Goal: Navigation & Orientation: Find specific page/section

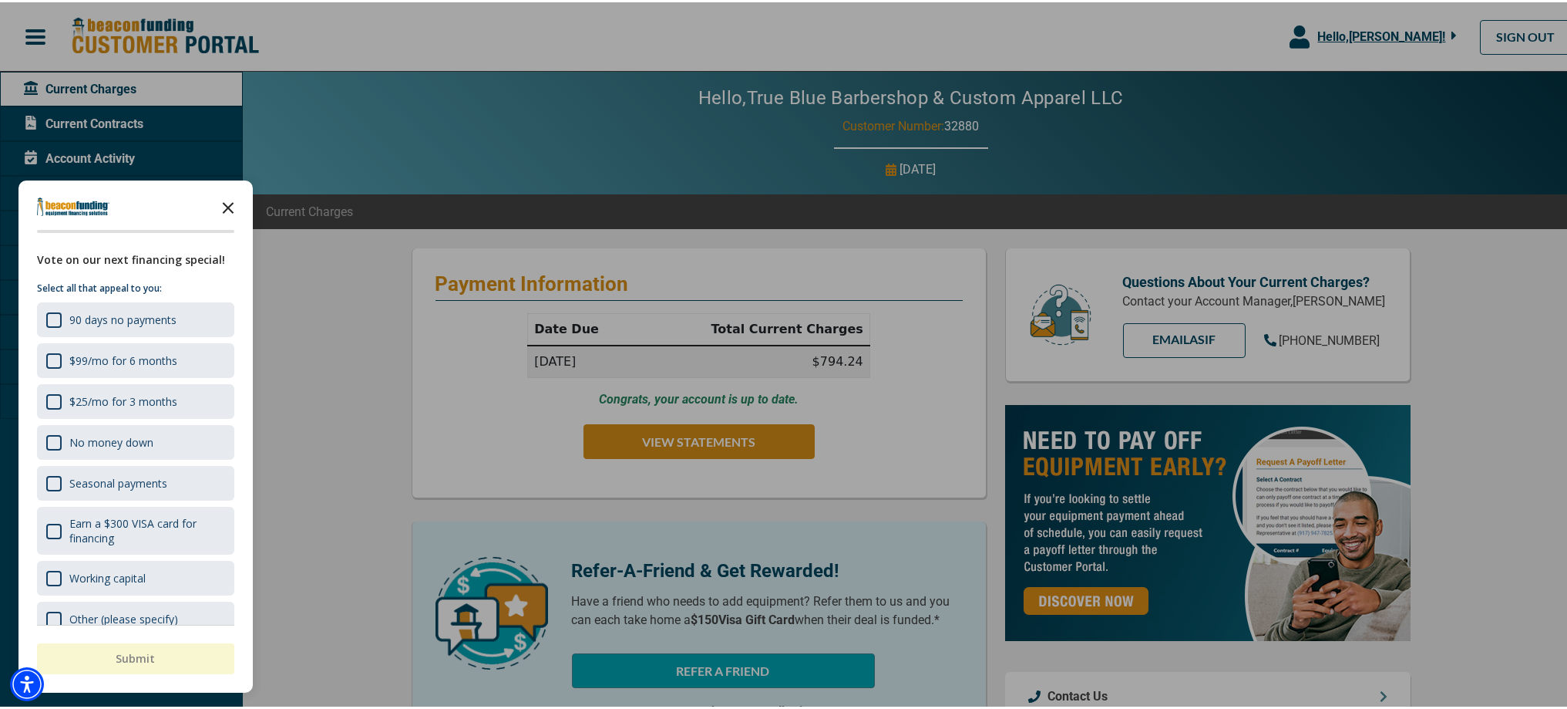
click at [226, 203] on polygon "Close the survey" at bounding box center [229, 206] width 12 height 12
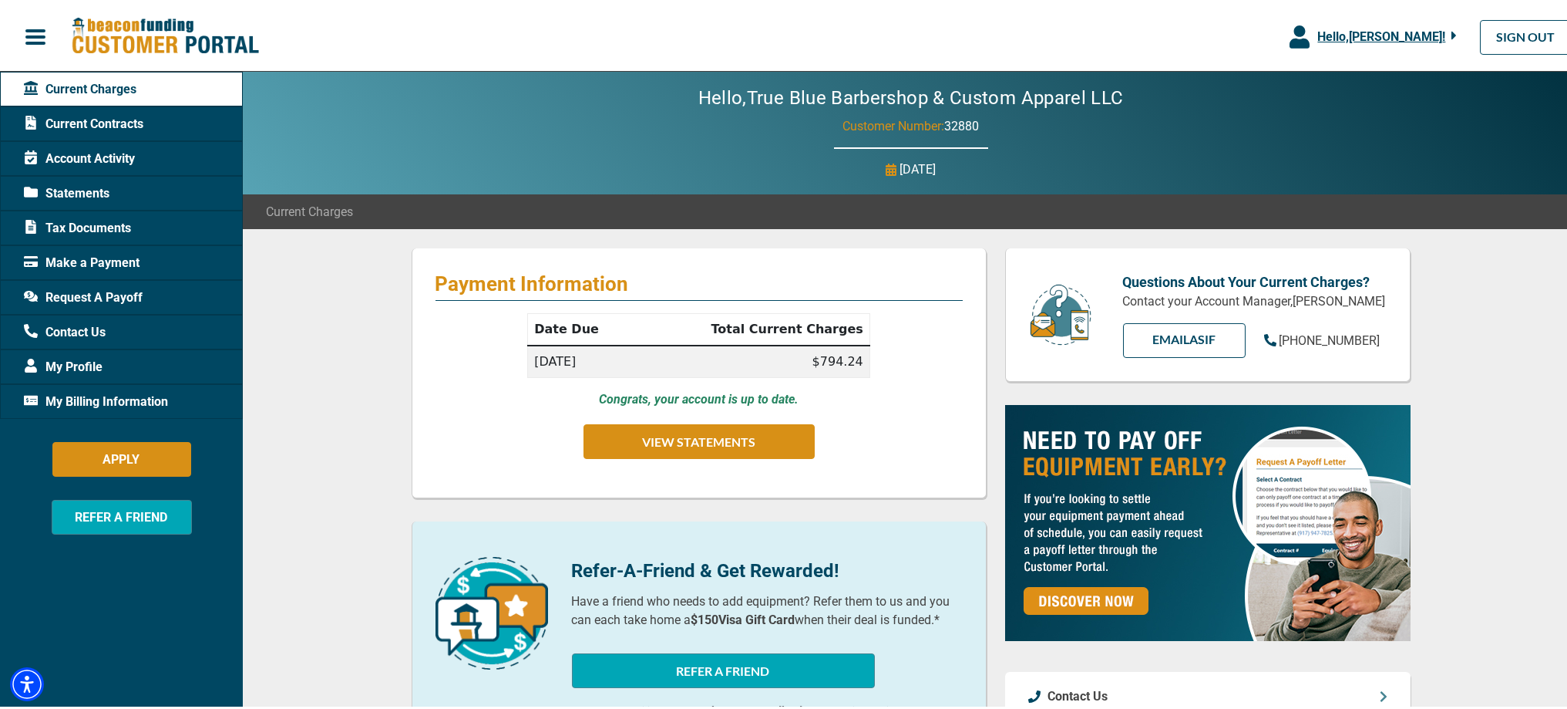
click at [116, 122] on span "Current Contracts" at bounding box center [84, 122] width 120 height 19
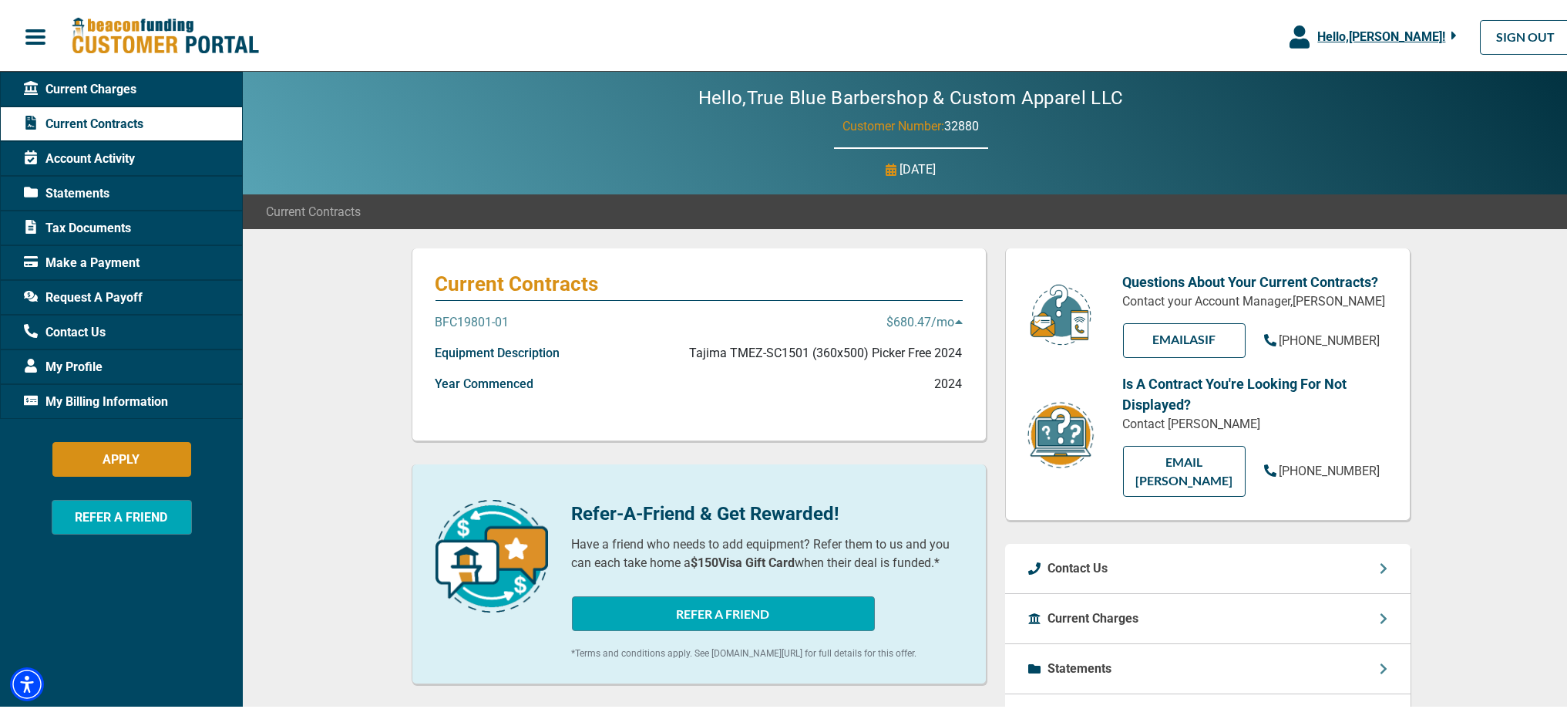
click at [27, 35] on span "button" at bounding box center [35, 34] width 23 height 23
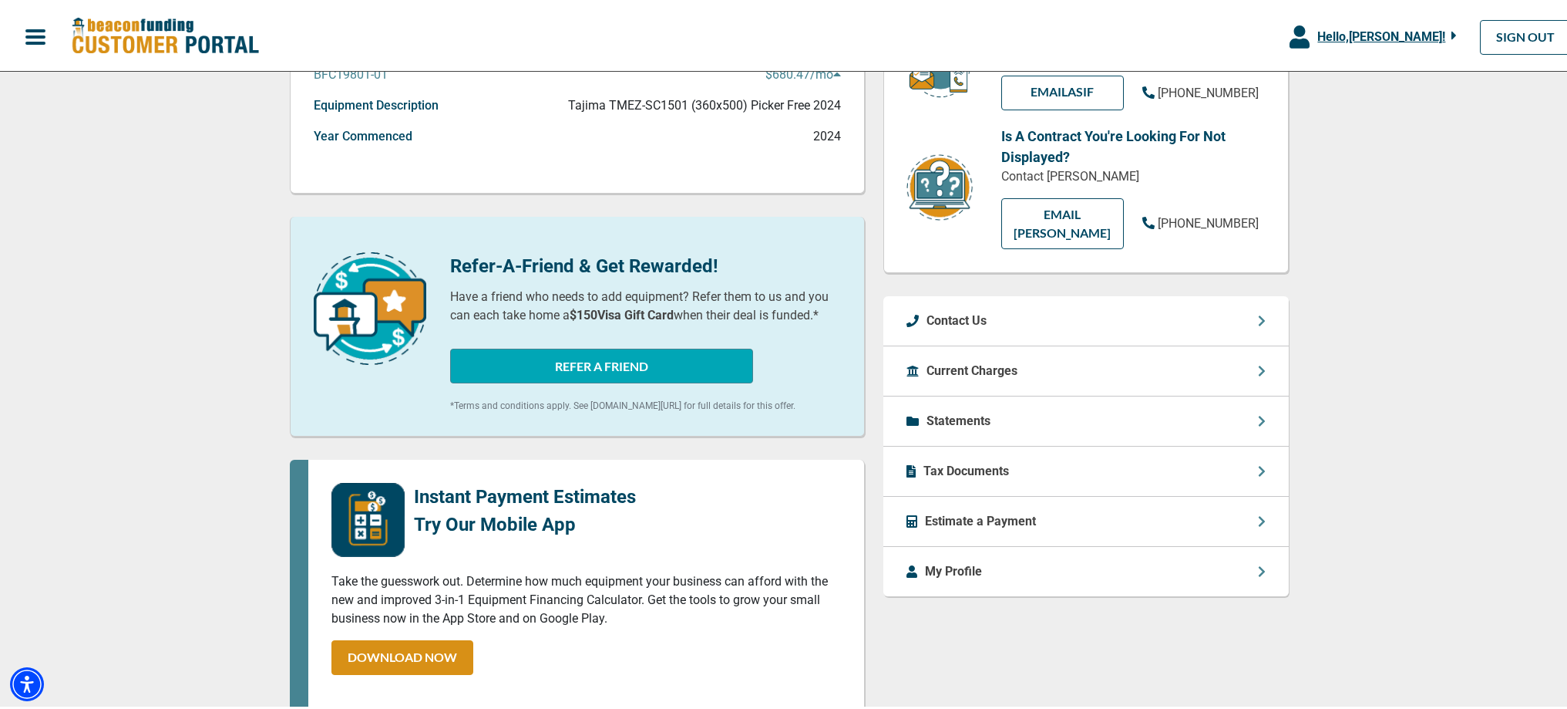
scroll to position [261, 0]
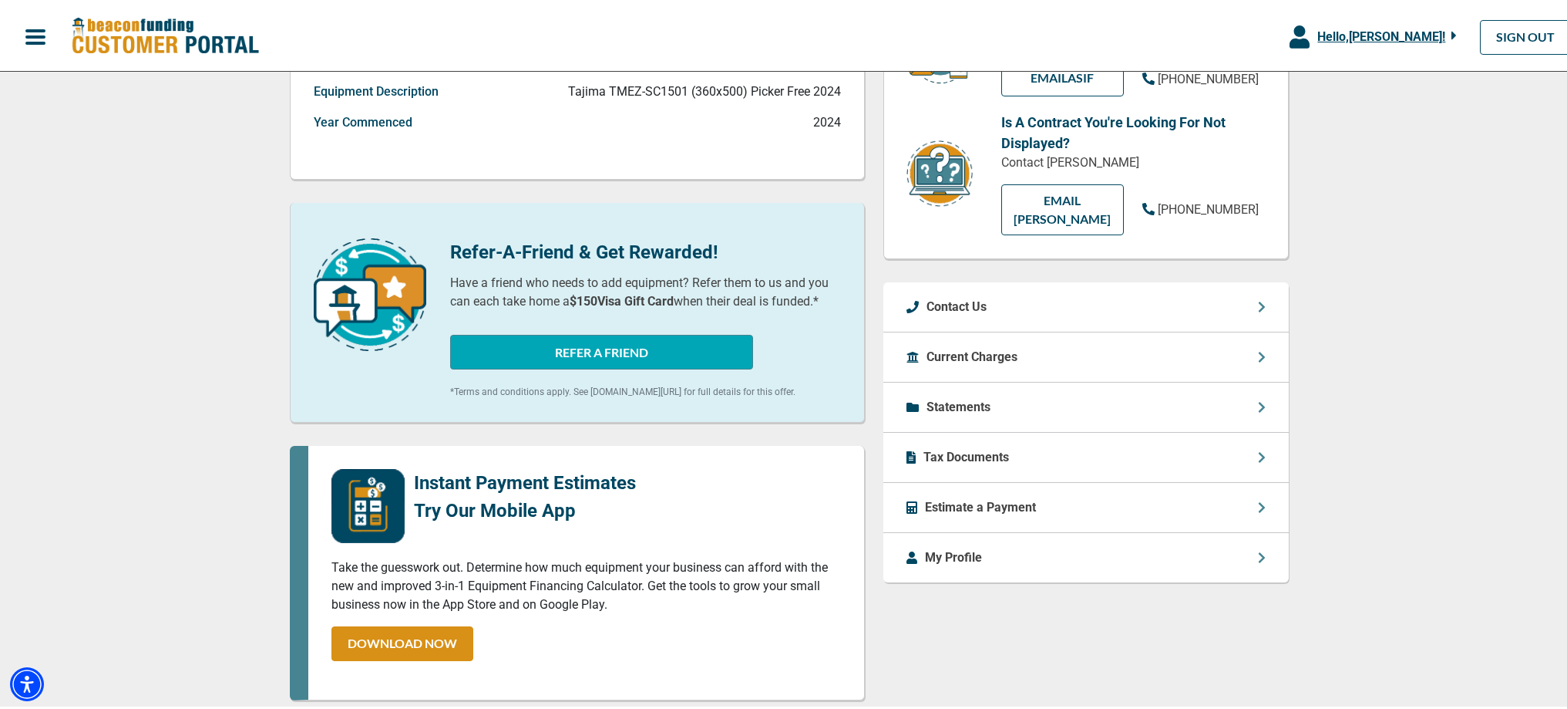
click at [1239, 333] on div "Current Charges" at bounding box center [1087, 355] width 406 height 50
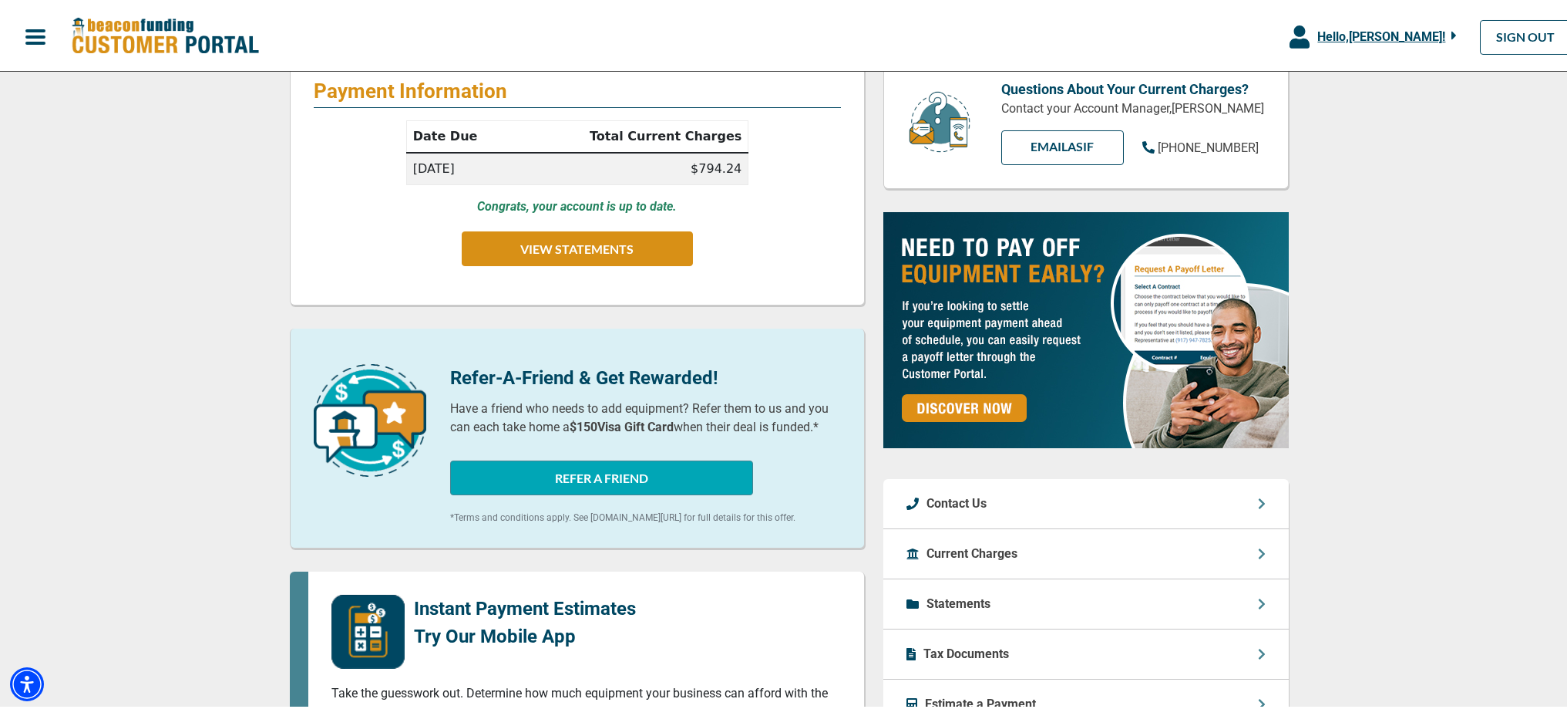
scroll to position [301, 0]
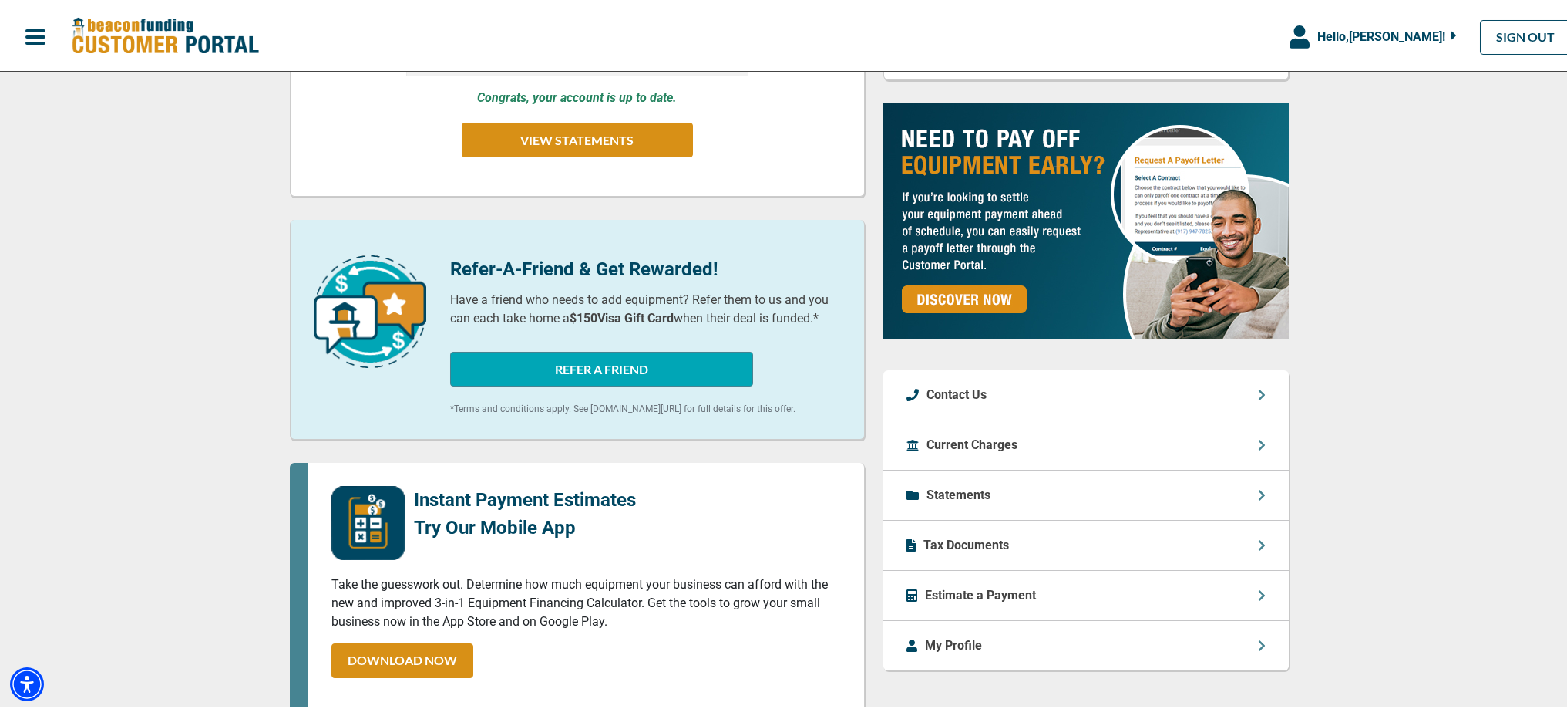
click at [1249, 497] on div "Statements" at bounding box center [1087, 493] width 406 height 50
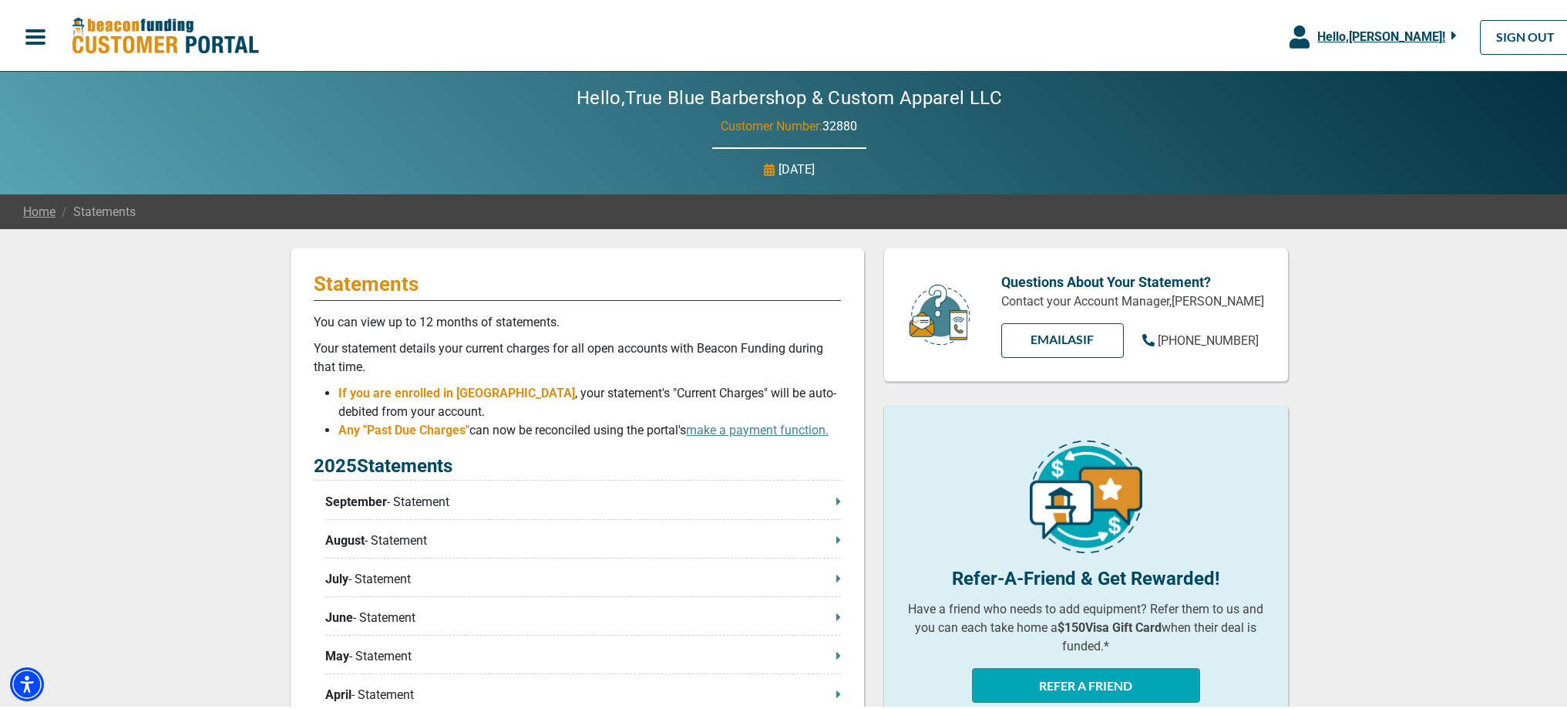
click at [28, 29] on span "button" at bounding box center [35, 34] width 23 height 23
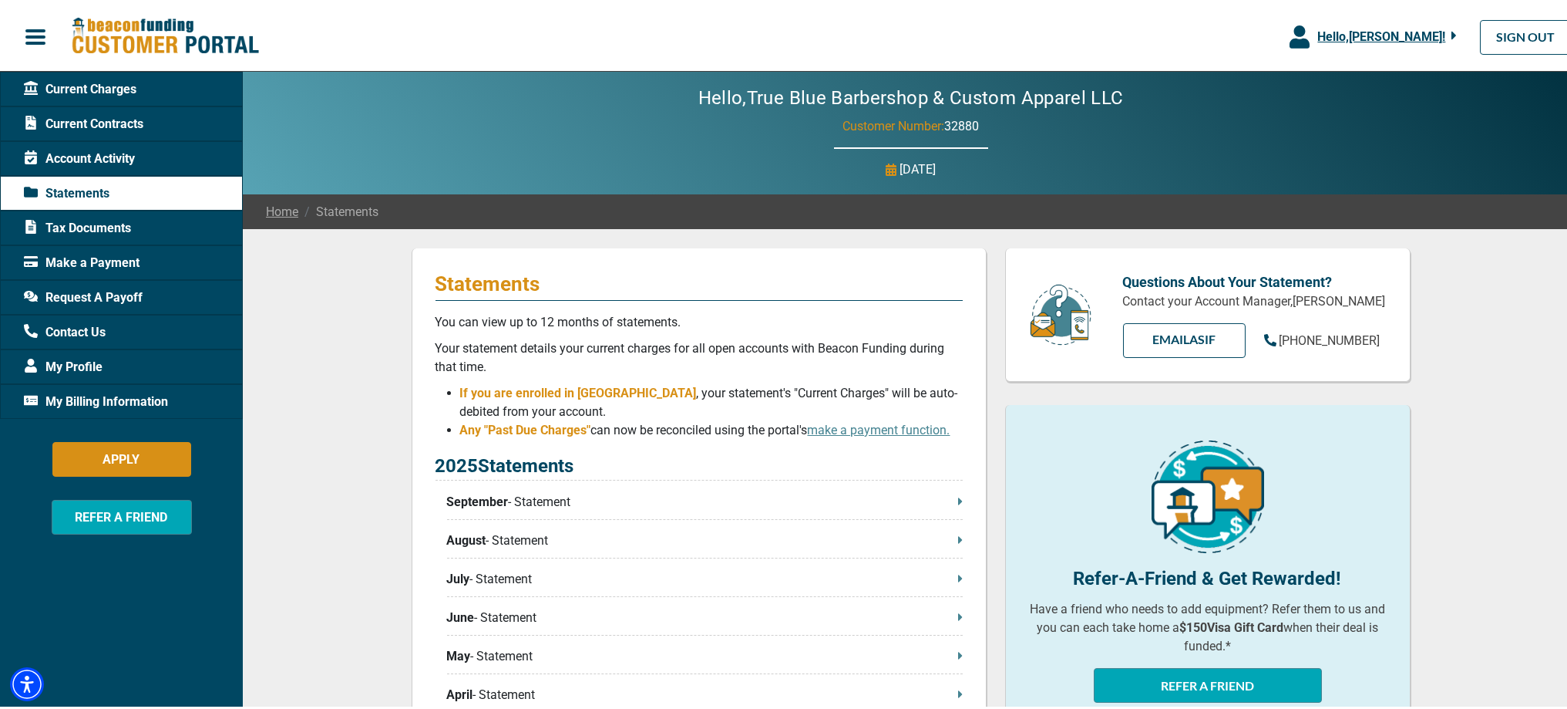
click at [128, 366] on div "My Profile" at bounding box center [121, 364] width 243 height 35
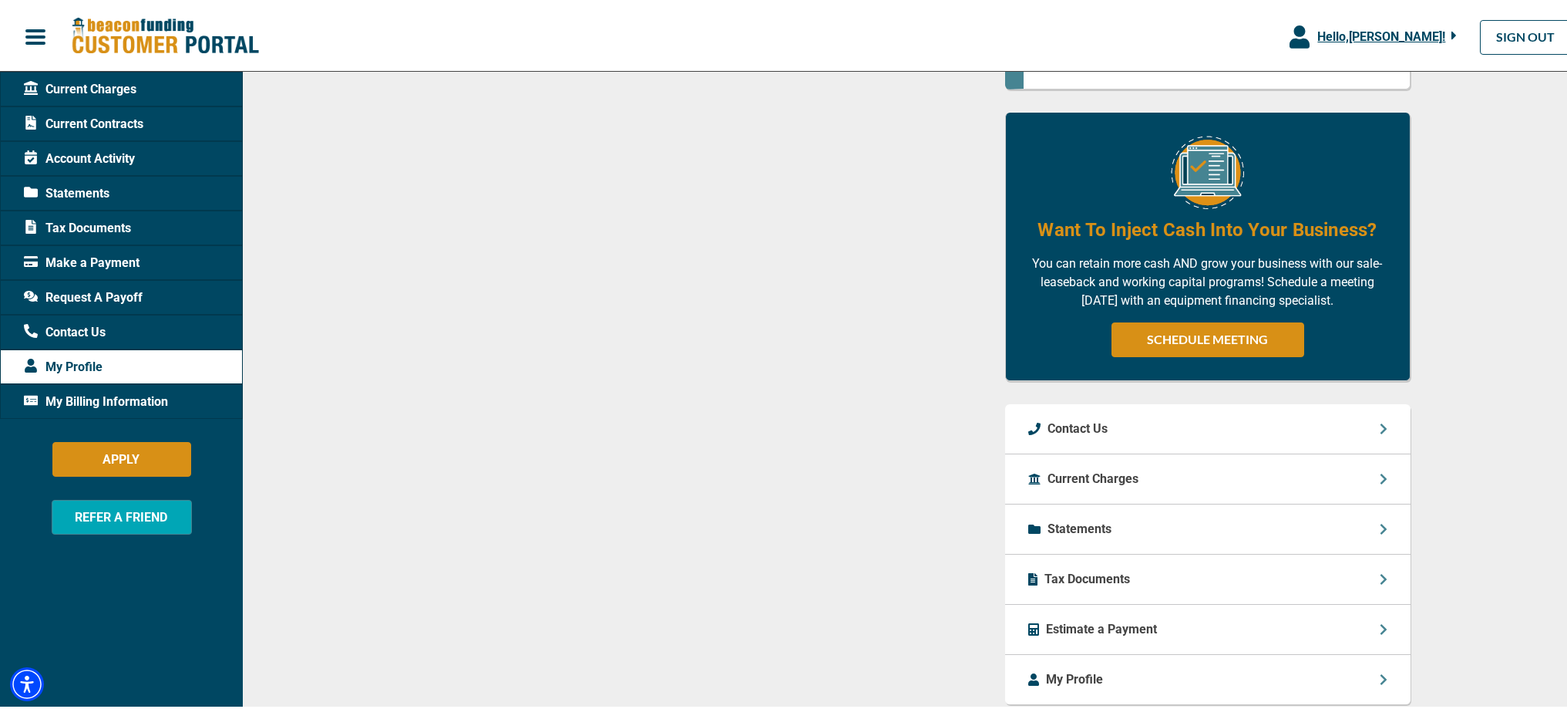
scroll to position [932, 0]
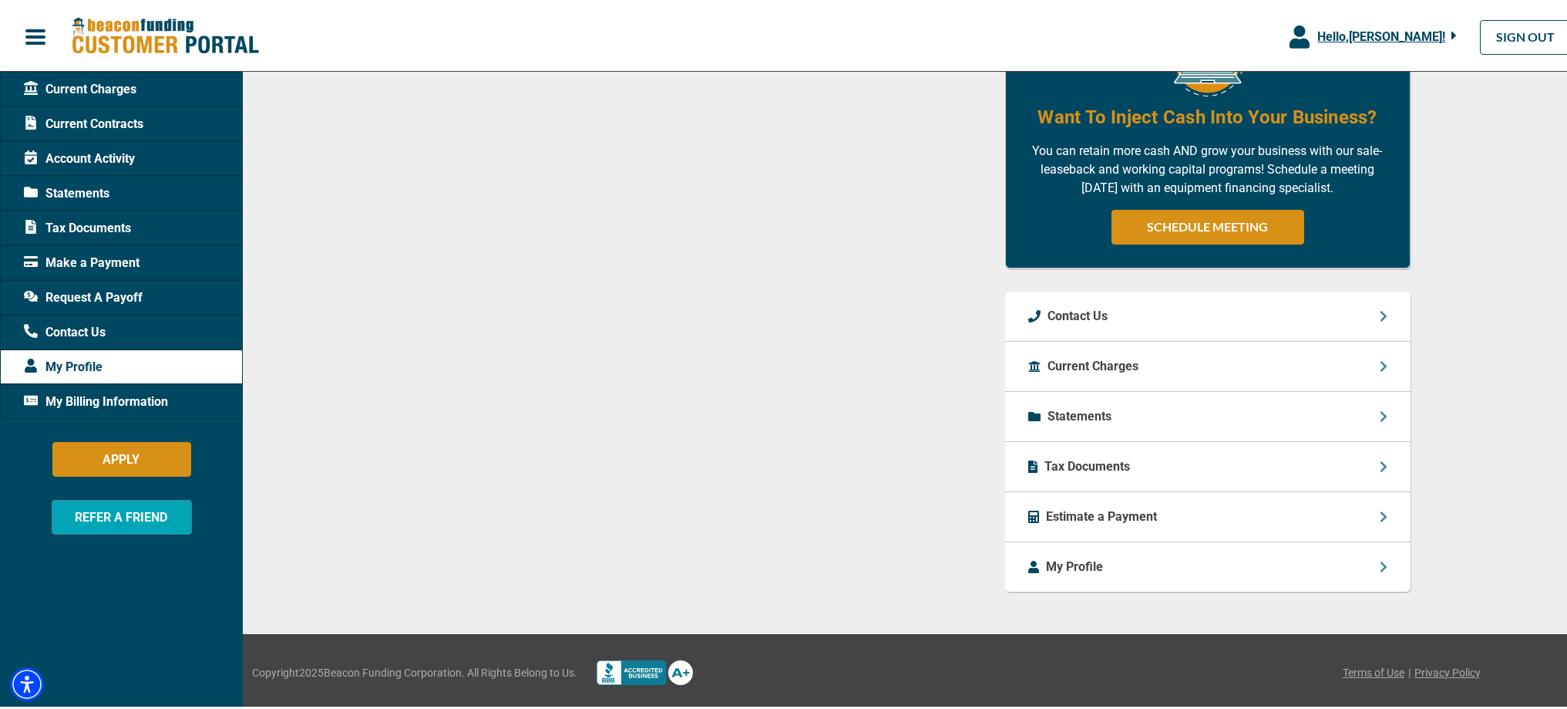
click at [1083, 566] on p "My Profile" at bounding box center [1075, 564] width 57 height 19
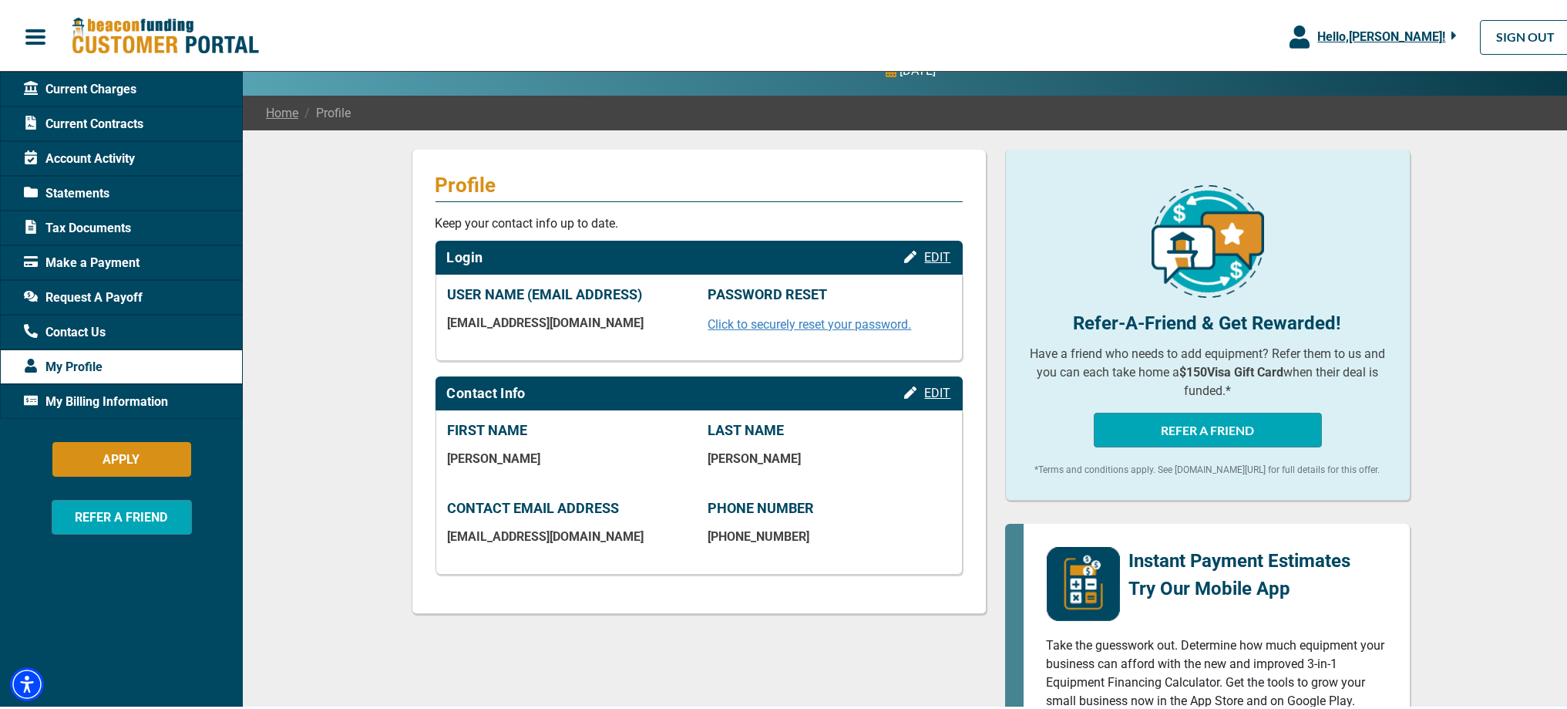
scroll to position [0, 0]
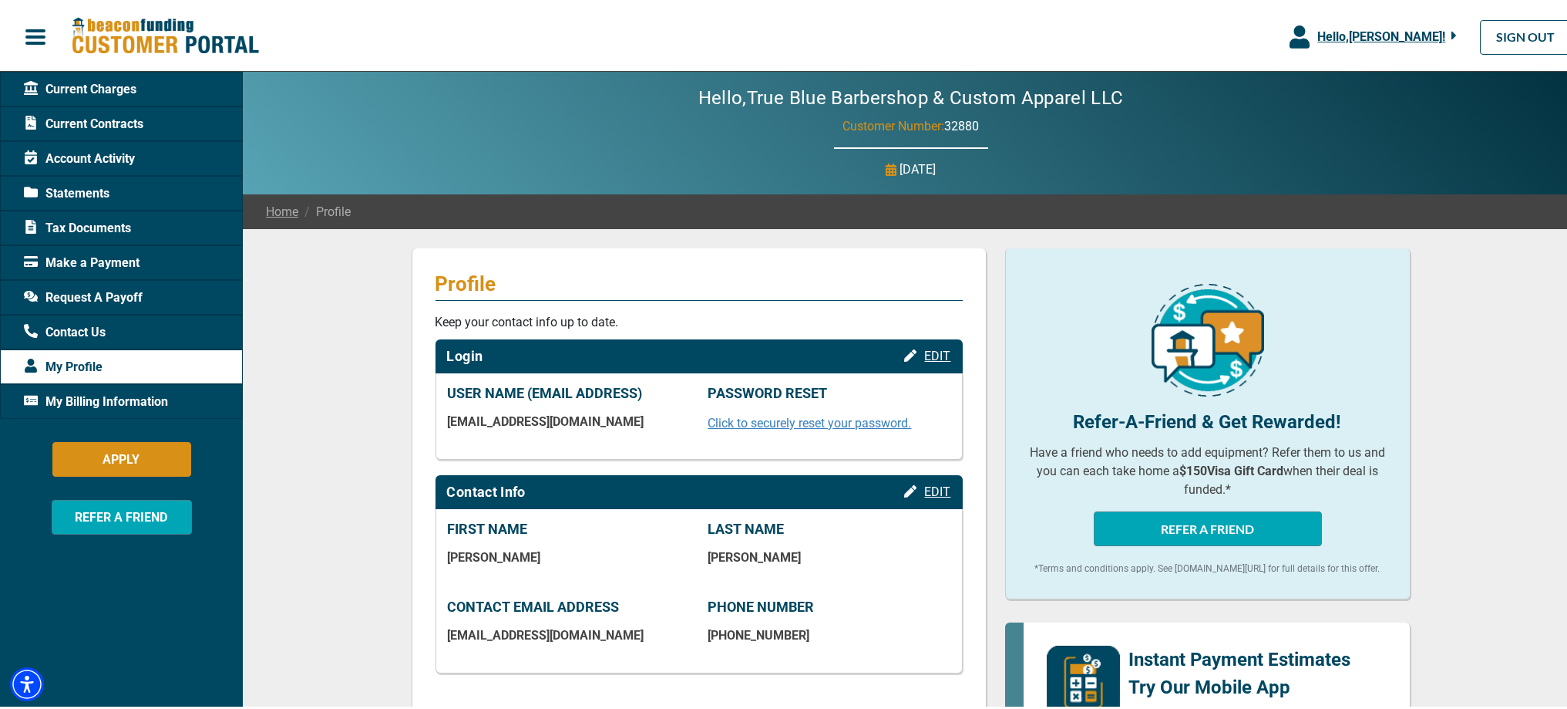
click at [94, 87] on span "Current Charges" at bounding box center [80, 87] width 113 height 19
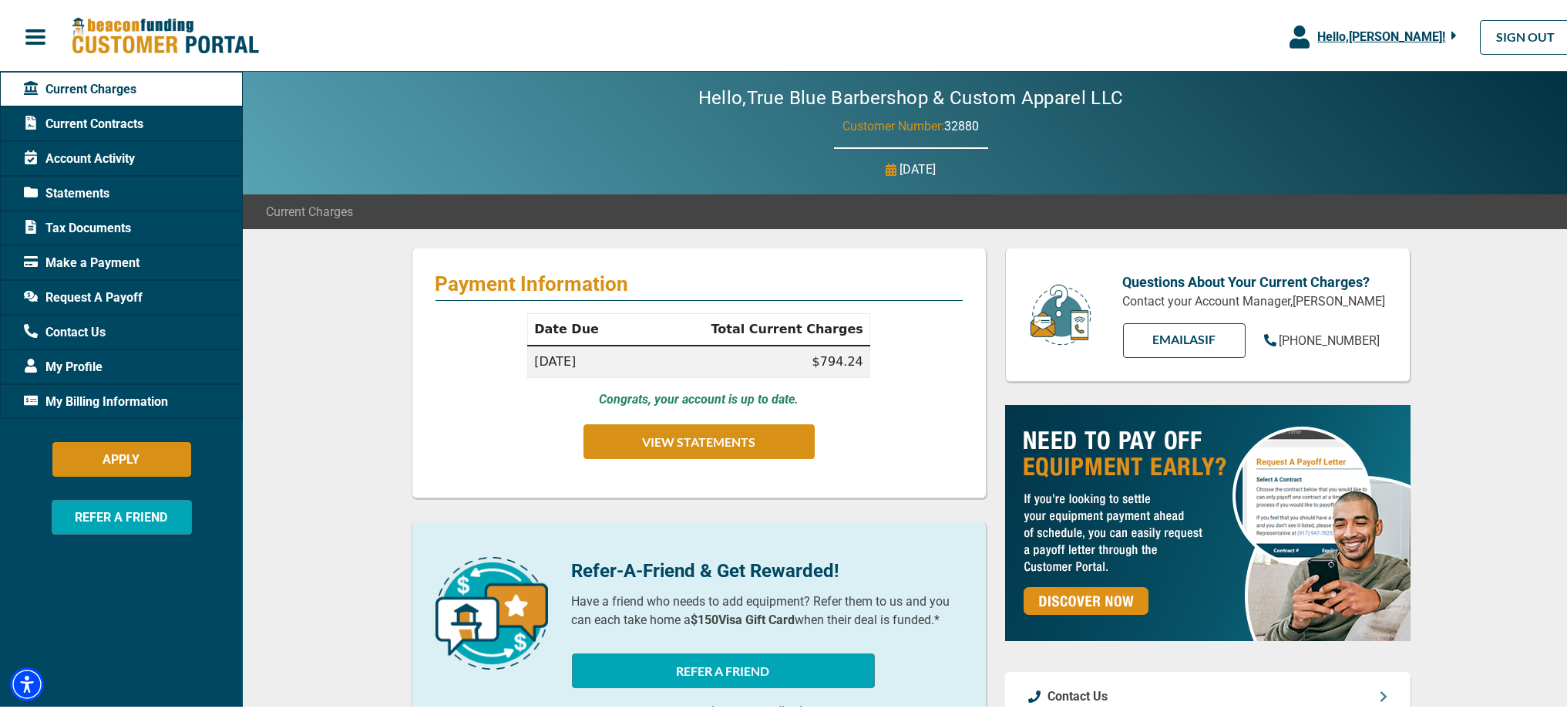
click at [117, 118] on span "Current Contracts" at bounding box center [84, 122] width 120 height 19
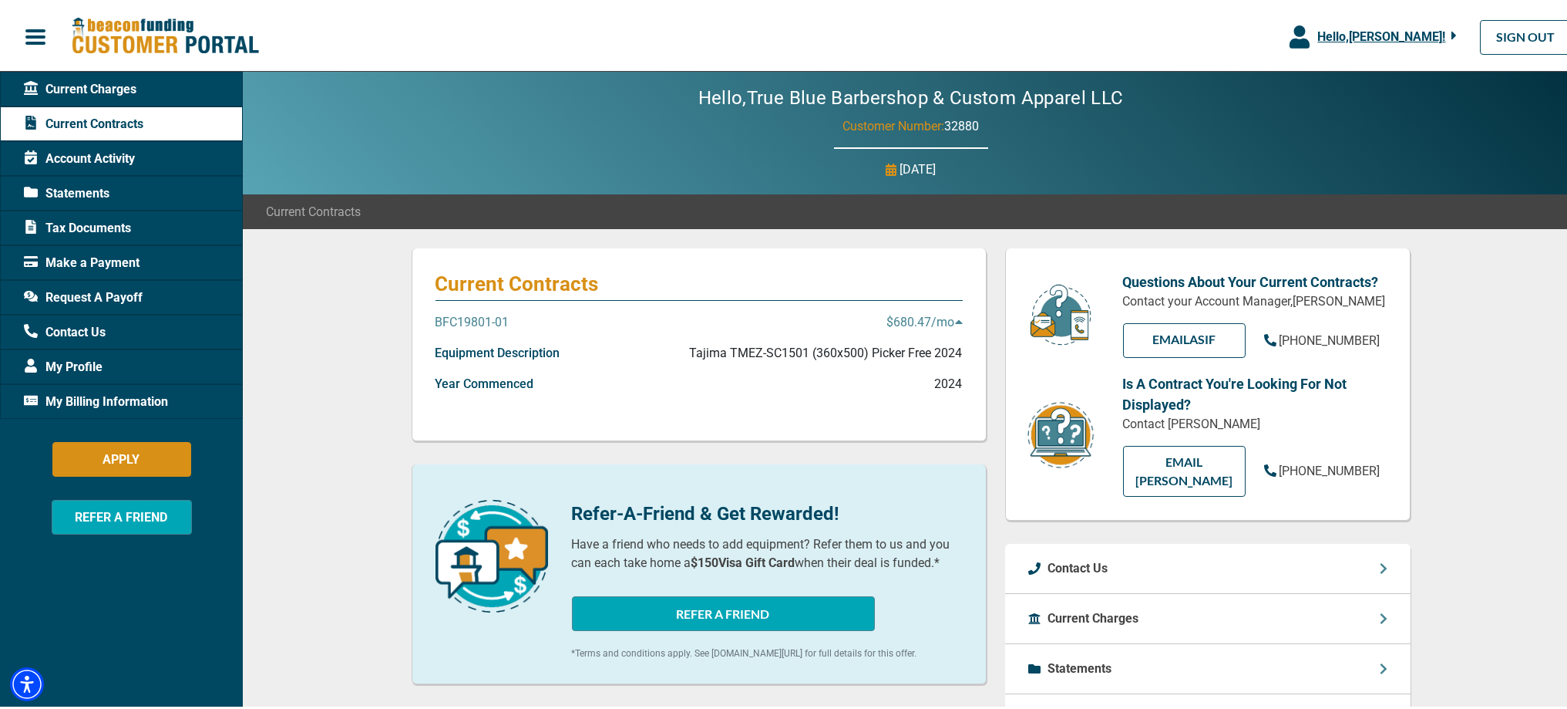
click at [146, 150] on div "Account Activity" at bounding box center [121, 156] width 243 height 35
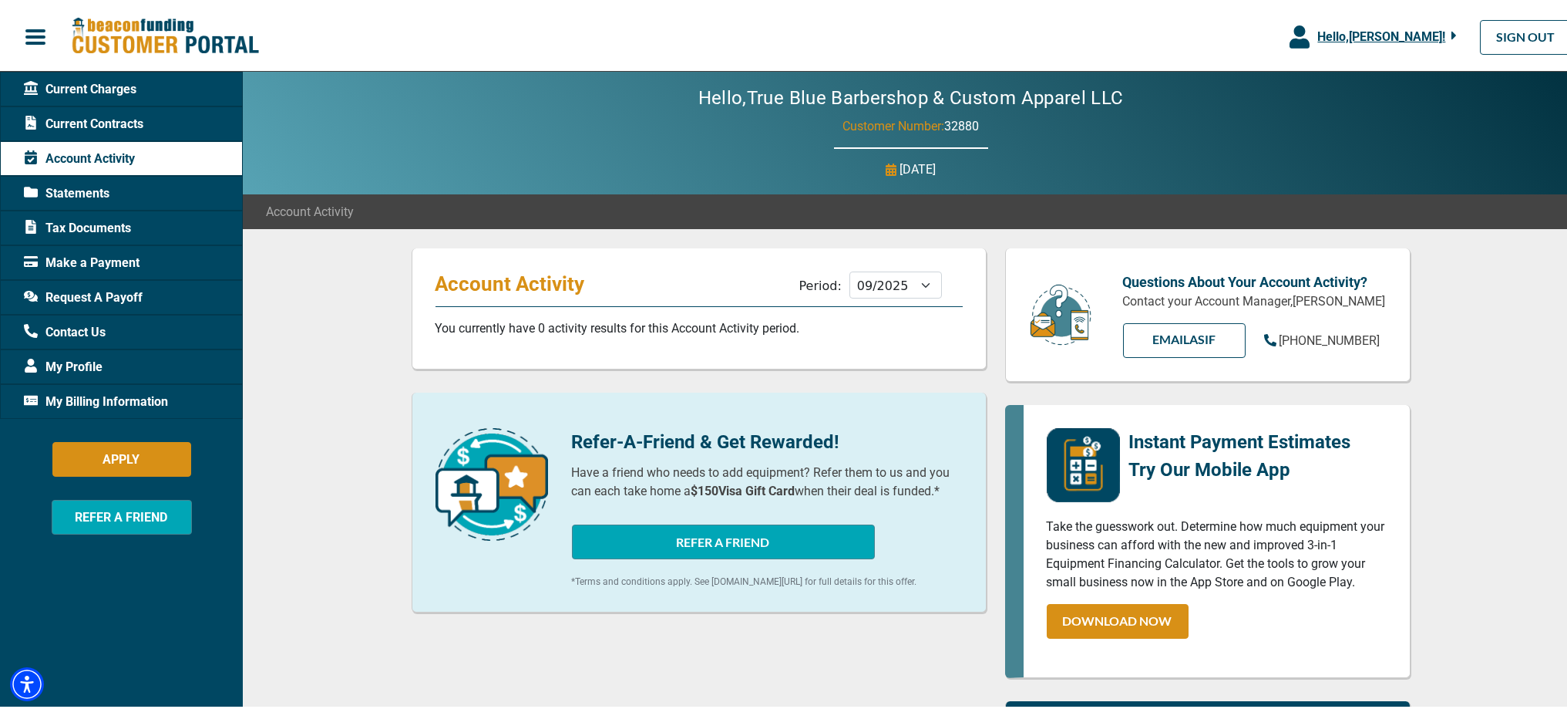
click at [115, 190] on div "Statements" at bounding box center [121, 190] width 243 height 35
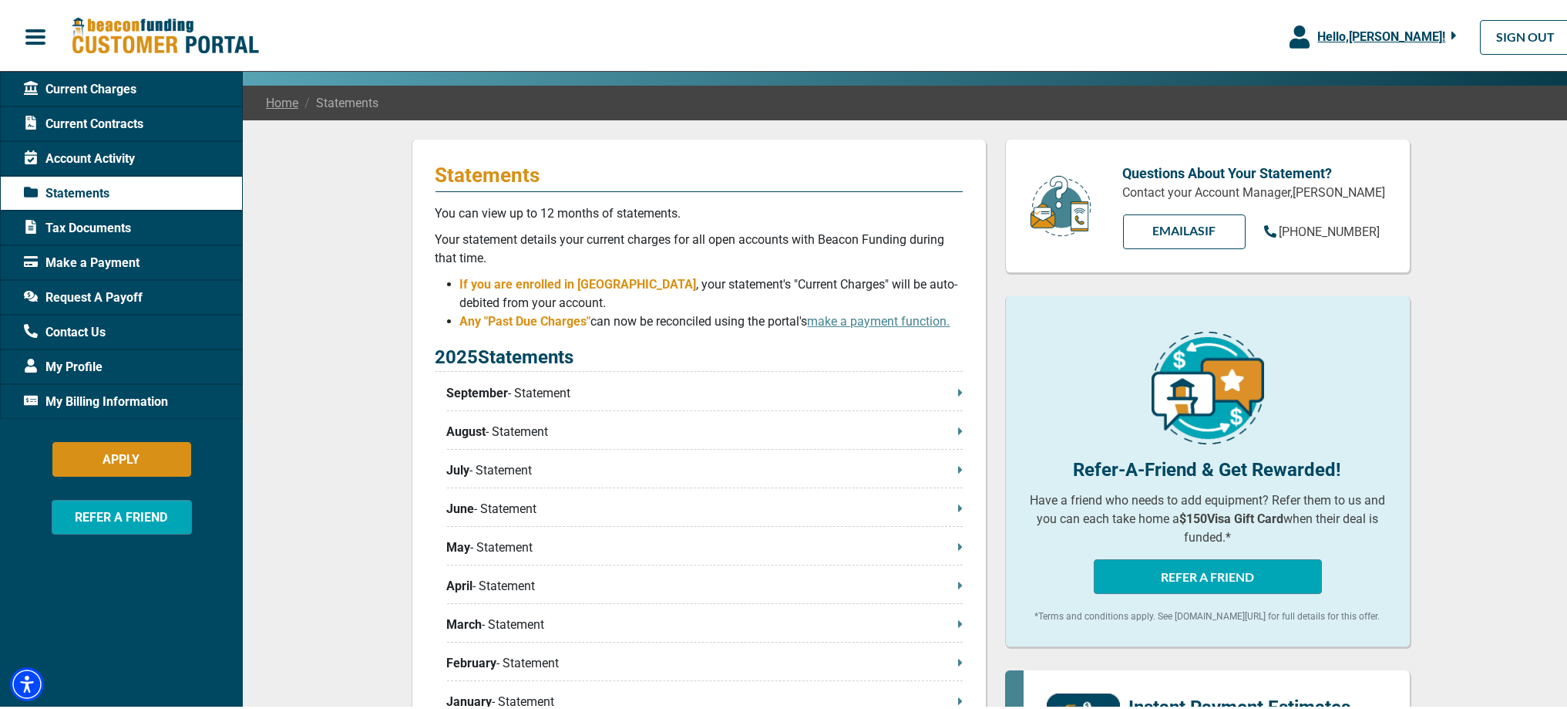
scroll to position [116, 0]
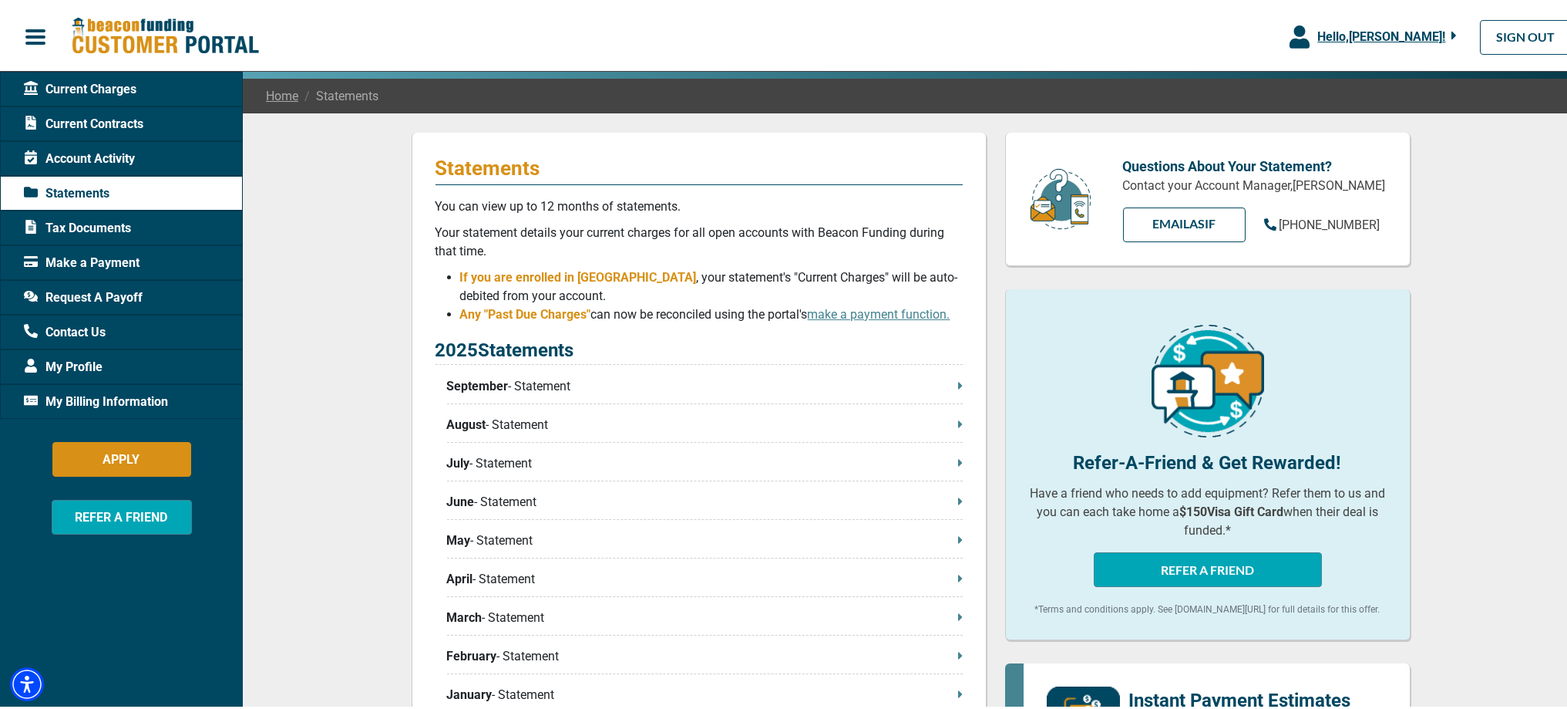
click at [227, 296] on div "Request A Payoff" at bounding box center [121, 295] width 243 height 35
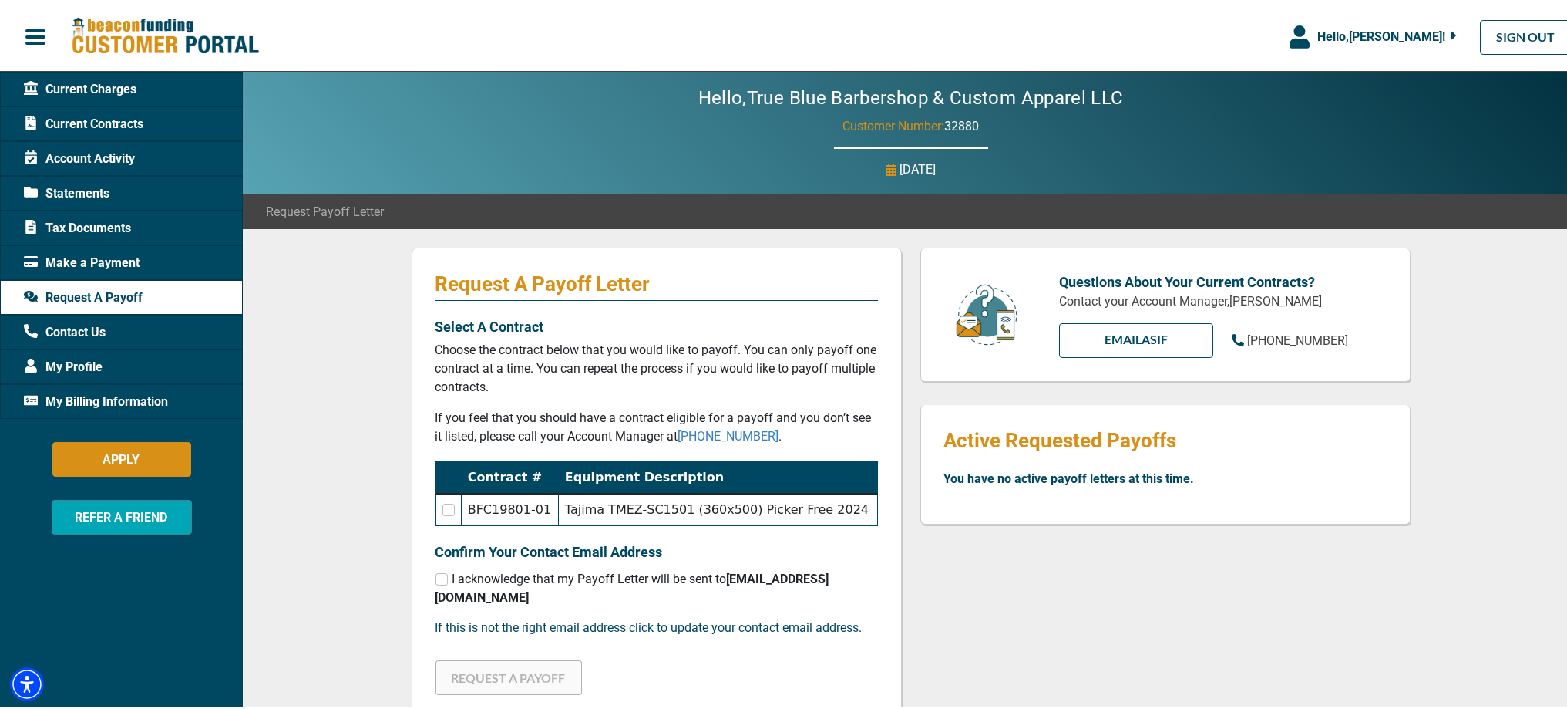
click at [1488, 394] on div "Request A Payoff Letter Select A Contract Choose the contract below that you wo…" at bounding box center [911, 601] width 1336 height 749
click at [134, 406] on span "My Billing Information" at bounding box center [96, 399] width 144 height 19
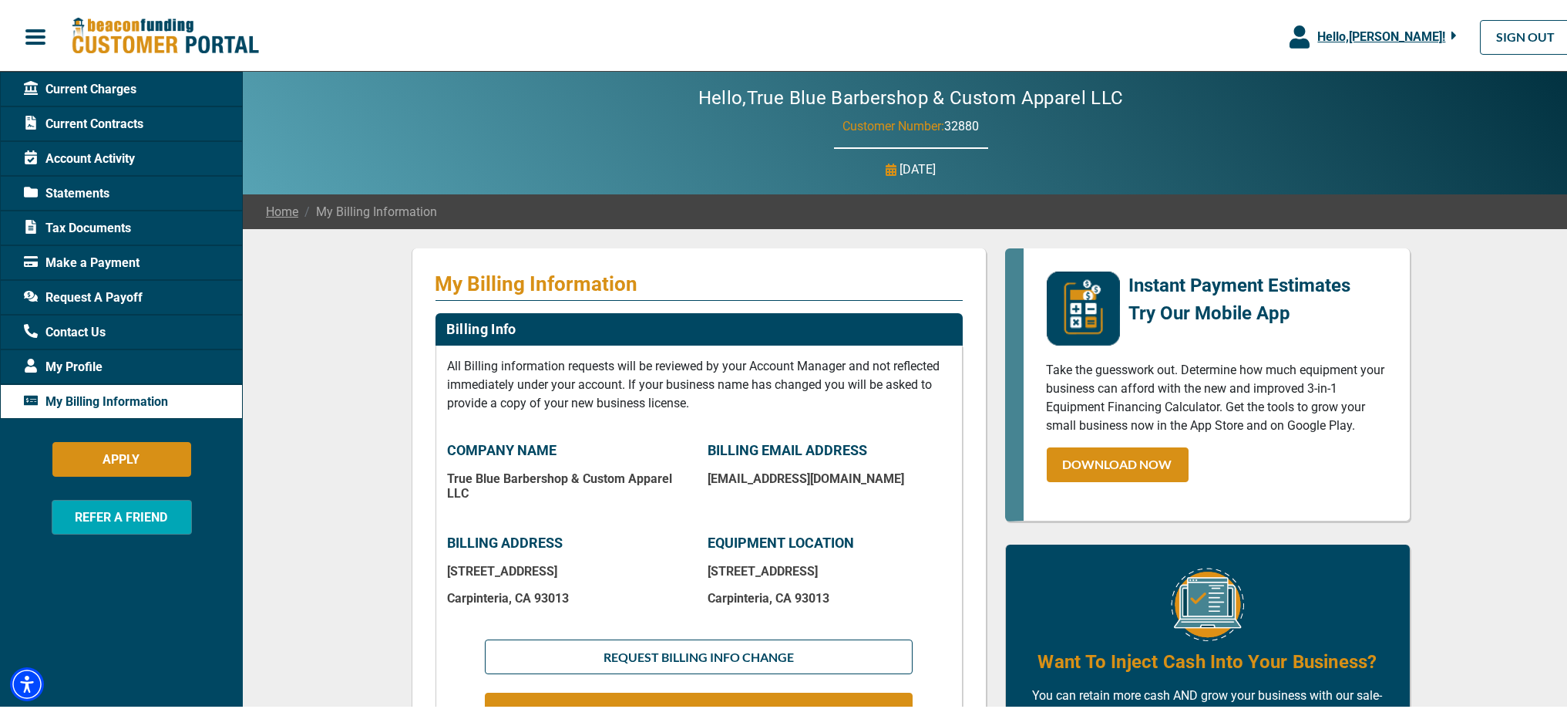
click at [71, 367] on span "My Profile" at bounding box center [63, 364] width 79 height 19
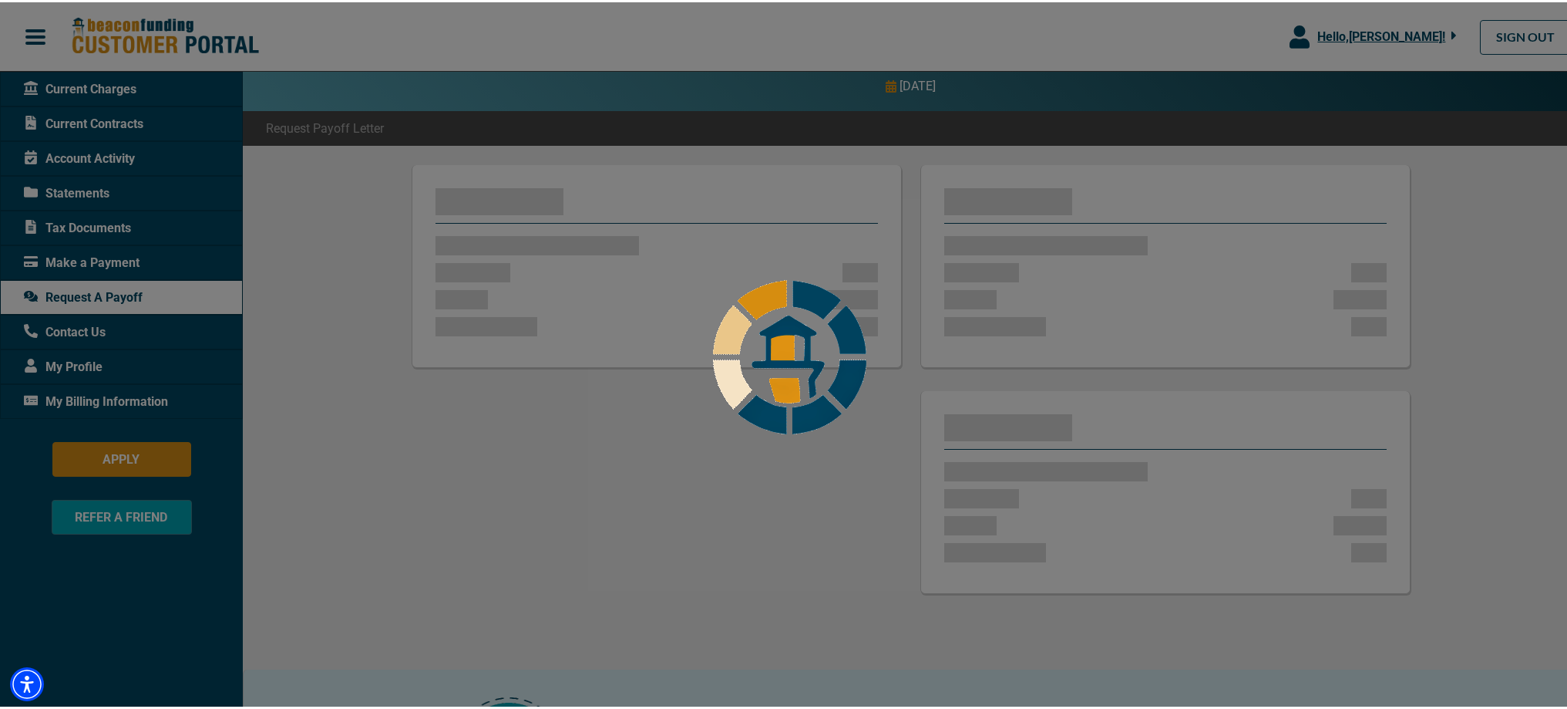
scroll to position [116, 0]
